Goal: Information Seeking & Learning: Learn about a topic

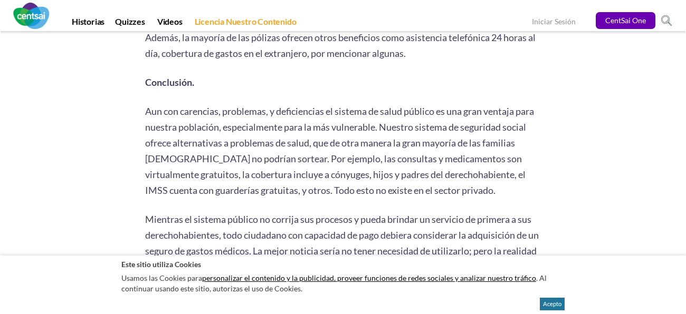
scroll to position [2150, 0]
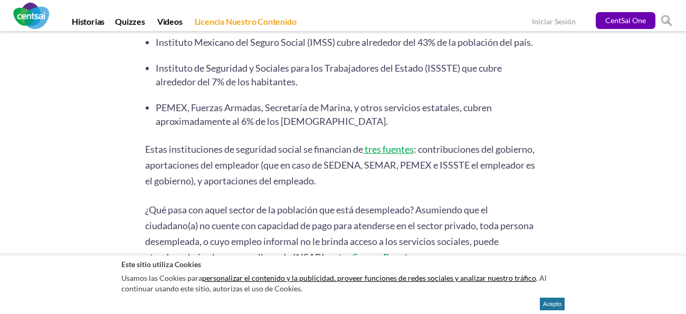
scroll to position [457, 0]
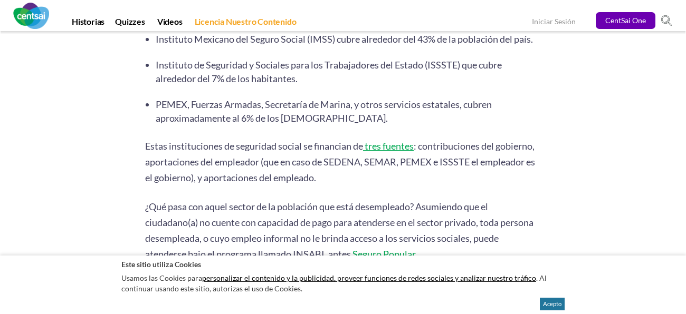
click at [301, 115] on span "PEMEX, Fuerzas Armadas, Secretaría de Marina, y otros servicios estatales, cubr…" at bounding box center [324, 111] width 336 height 25
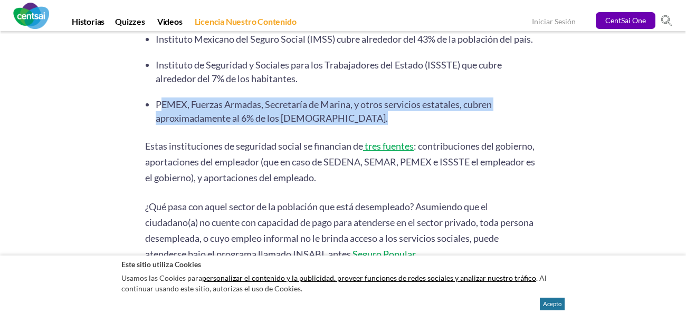
click at [356, 120] on li "PEMEX, Fuerzas Armadas, Secretaría de Marina, y otros servicios estatales, cubr…" at bounding box center [348, 111] width 385 height 27
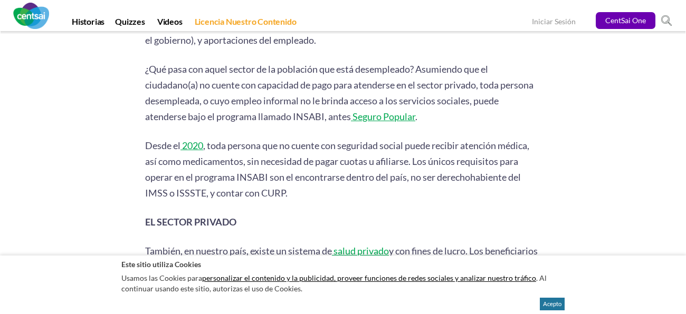
scroll to position [596, 0]
click at [292, 93] on span "¿Qué pasa con aquel sector de la población que está desempleado? Asumiendo que …" at bounding box center [339, 91] width 388 height 59
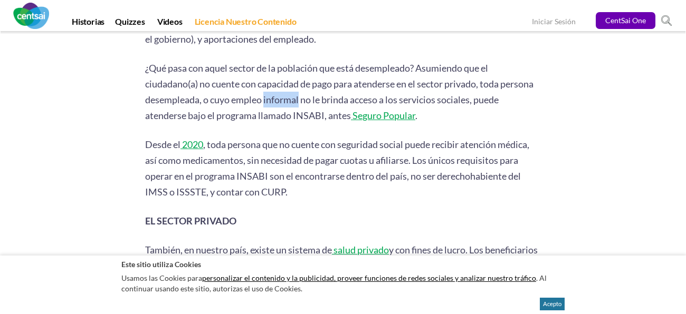
click at [292, 93] on span "¿Qué pasa con aquel sector de la población que está desempleado? Asumiendo que …" at bounding box center [339, 91] width 388 height 59
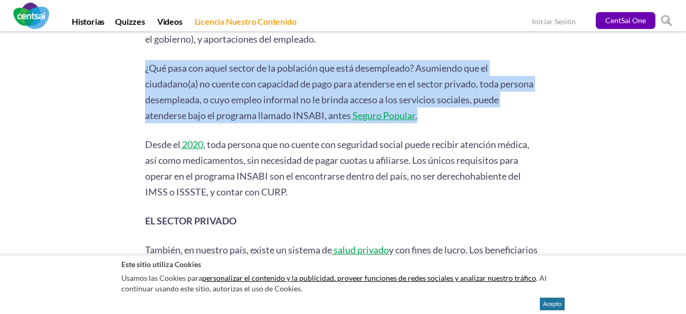
copy div "¿Qué pasa con aquel sector de la población que está desempleado? Asumiendo que …"
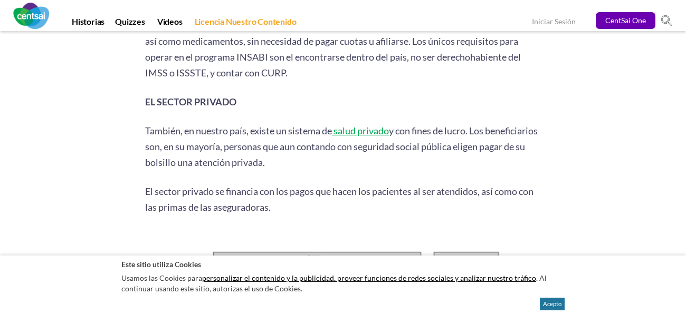
scroll to position [751, 0]
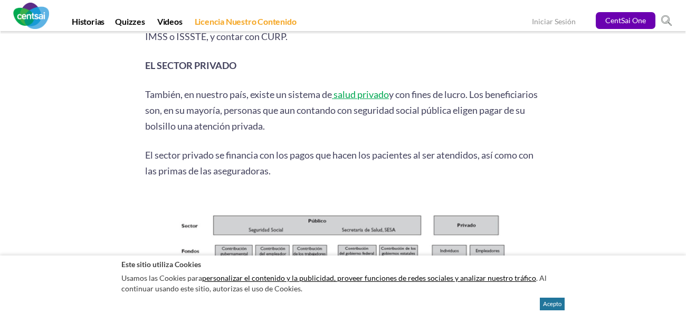
click at [285, 102] on span "y con fines de lucro. Los beneficiarios son, en su mayoría, personas que aun co…" at bounding box center [341, 110] width 392 height 43
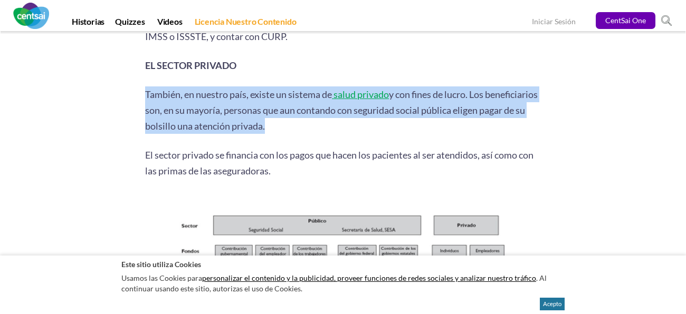
copy div "También, en nuestro país, existe un sistema de salud privado y con fines de luc…"
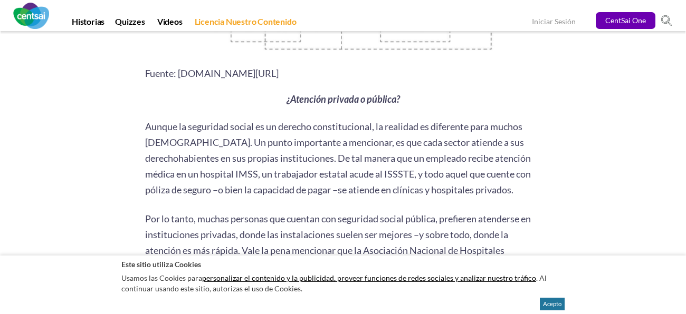
scroll to position [1104, 0]
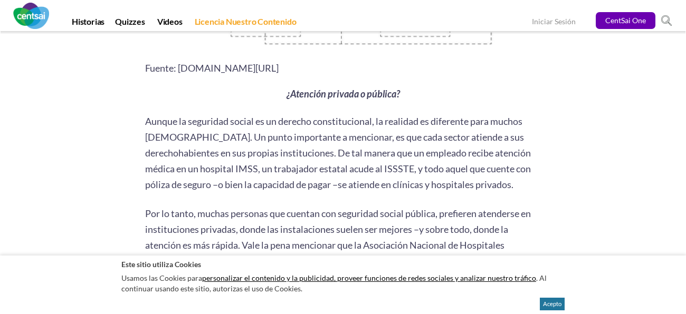
click at [326, 154] on span "Aunque la seguridad social es un derecho constitucional, la realidad es diferen…" at bounding box center [337, 152] width 385 height 75
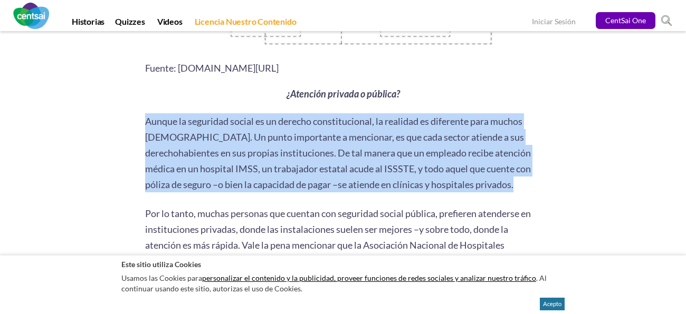
copy div "Aunque la seguridad social es un derecho constitucional, la realidad es diferen…"
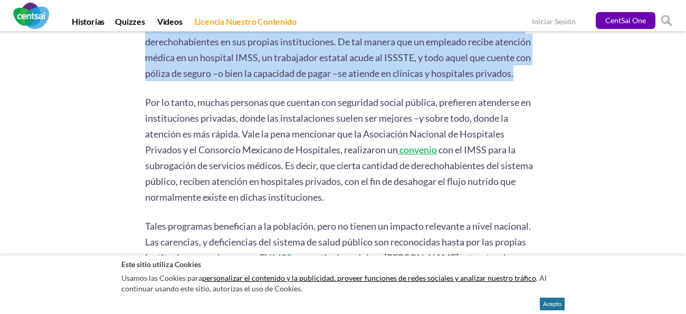
scroll to position [1217, 0]
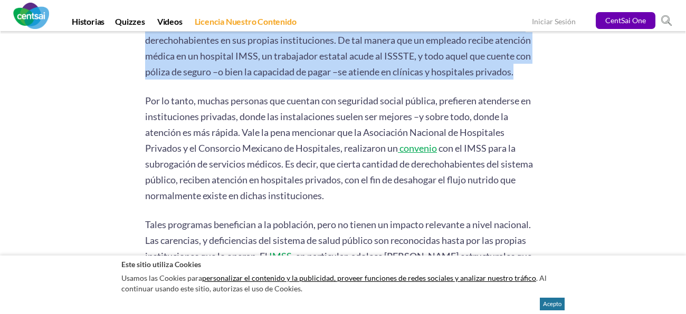
click at [306, 144] on span "Por lo tanto, muchas personas que cuentan con seguridad social pública, prefier…" at bounding box center [337, 124] width 385 height 59
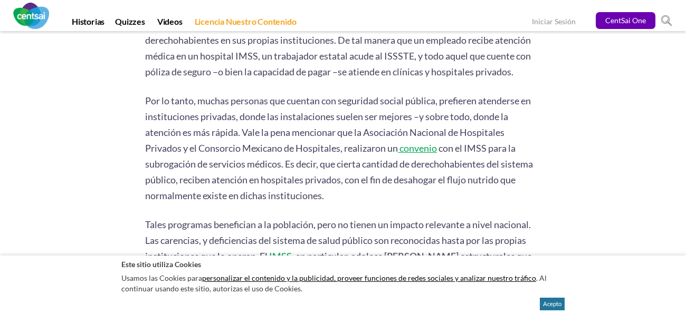
click at [306, 144] on span "Por lo tanto, muchas personas que cuentan con seguridad social pública, prefier…" at bounding box center [337, 124] width 385 height 59
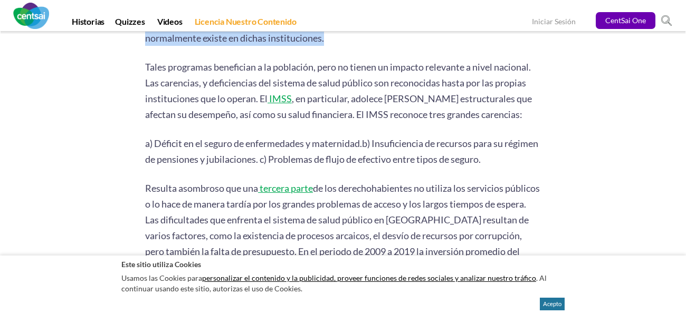
scroll to position [1373, 0]
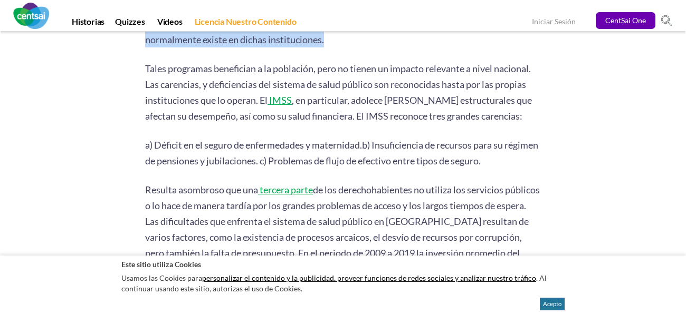
click at [362, 81] on span "Tales programas benefician a la población, pero no tienen un impacto relevante …" at bounding box center [337, 84] width 385 height 43
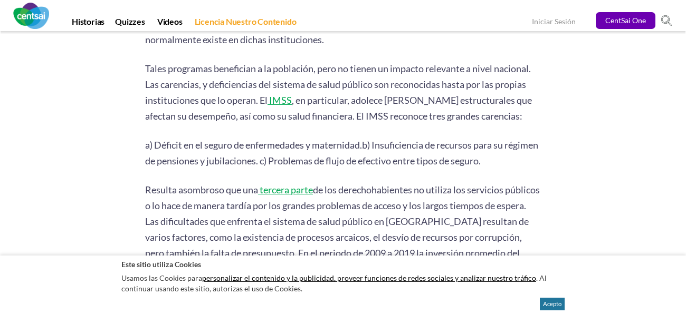
click at [362, 81] on span "Tales programas benefician a la población, pero no tienen un impacto relevante …" at bounding box center [337, 84] width 385 height 43
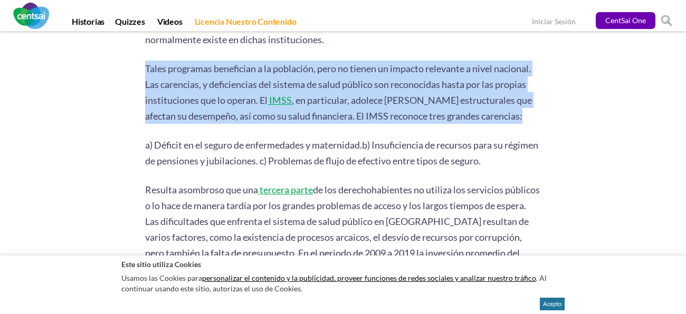
copy div "Tales programas benefician a la población, pero no tienen un impacto relevante …"
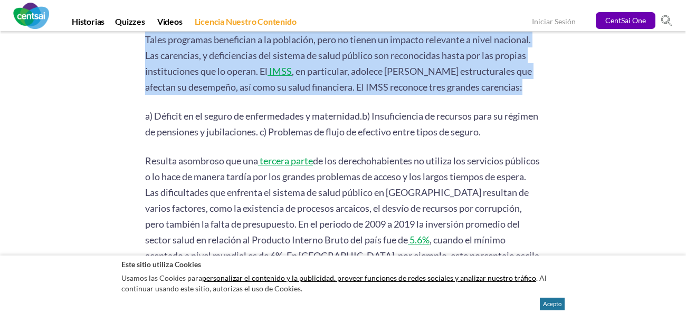
scroll to position [1403, 0]
click at [244, 178] on p "Resulta asombroso que una tercera parte de los derechohabientes no utiliza los …" at bounding box center [343, 223] width 396 height 142
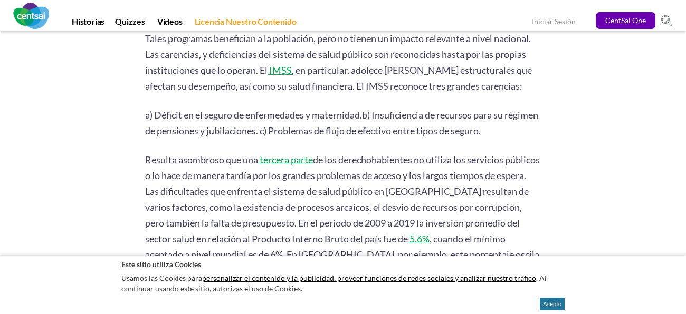
click at [244, 178] on p "Resulta asombroso que una tercera parte de los derechohabientes no utiliza los …" at bounding box center [343, 223] width 396 height 142
click at [251, 181] on span "de los derechohabientes no utiliza los servicios públicos o lo hace de manera t…" at bounding box center [342, 199] width 394 height 91
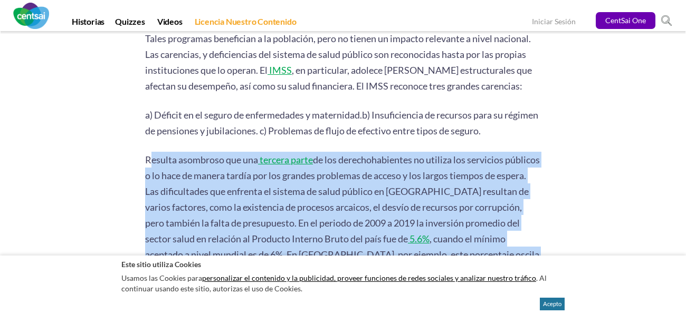
copy div "Resulta asombroso que una tercera parte de los derechohabientes no utiliza los …"
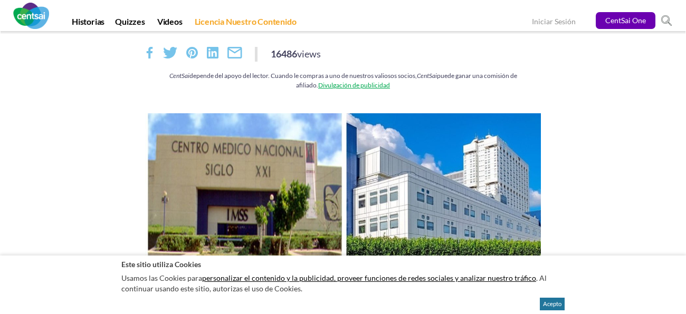
scroll to position [227, 0]
